Goal: Task Accomplishment & Management: Manage account settings

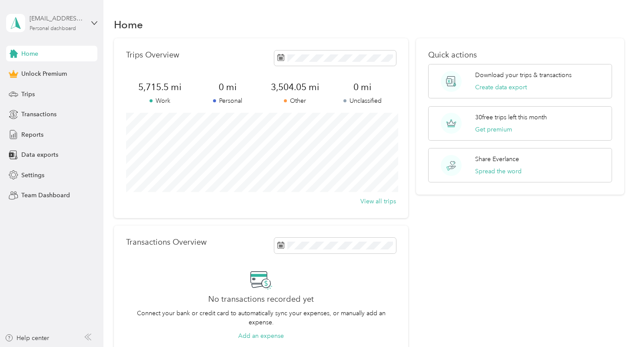
click at [79, 30] on div "[EMAIL_ADDRESS][DOMAIN_NAME] Personal dashboard" at bounding box center [57, 22] width 54 height 17
click at [85, 71] on div "Log out" at bounding box center [97, 67] width 171 height 15
